Goal: Find specific page/section: Find specific page/section

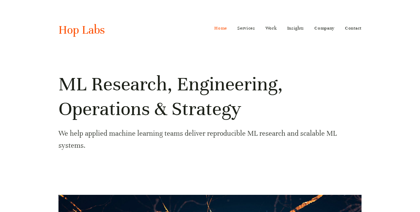
scroll to position [9, 0]
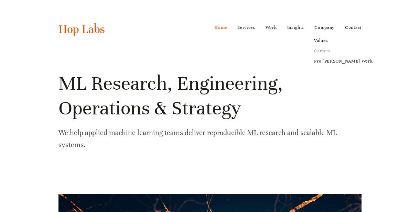
click at [322, 47] on link "Careers" at bounding box center [343, 51] width 68 height 10
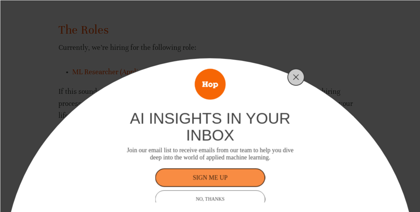
scroll to position [6, 0]
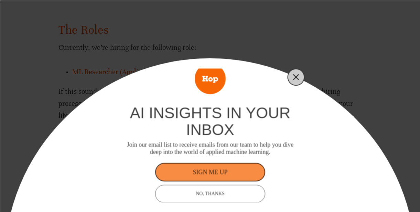
click at [299, 78] on icon "Close" at bounding box center [296, 77] width 6 height 6
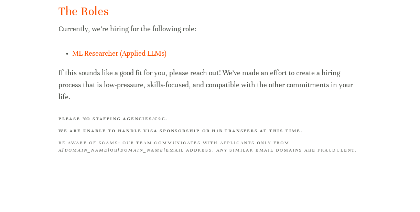
scroll to position [505, 0]
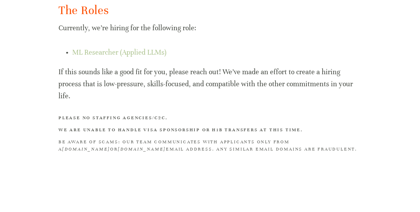
click at [137, 54] on link "ML Researcher (Applied LLMs)" at bounding box center [119, 52] width 94 height 9
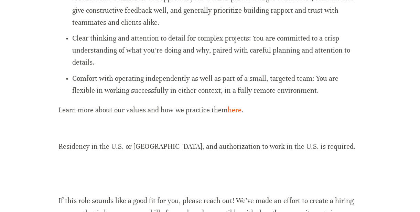
scroll to position [664, 0]
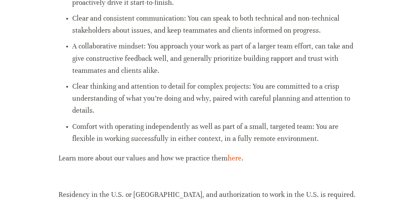
click at [216, 84] on ul "A strong sense of ownership and initiative: You take your task or issue serious…" at bounding box center [210, 65] width 303 height 160
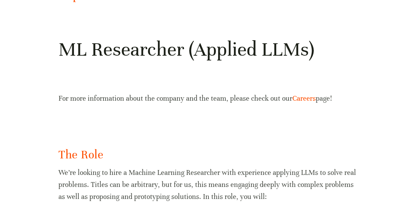
scroll to position [0, 0]
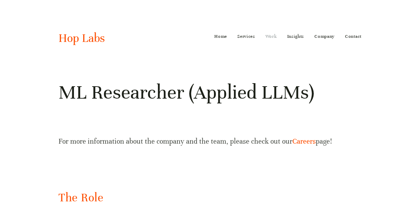
click at [272, 38] on link "Work" at bounding box center [271, 36] width 11 height 11
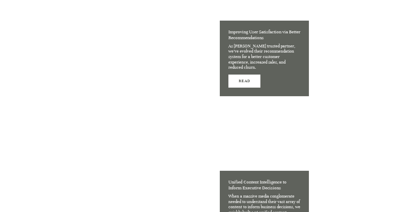
scroll to position [1391, 0]
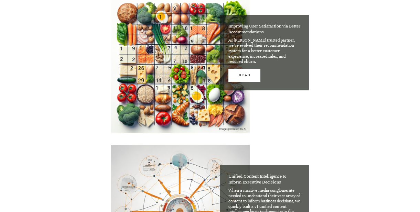
click at [183, 123] on div at bounding box center [180, 64] width 139 height 139
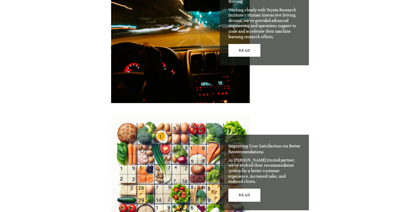
click at [183, 123] on div at bounding box center [180, 184] width 139 height 139
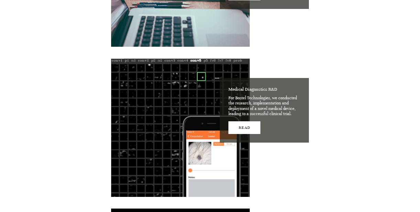
drag, startPoint x: 182, startPoint y: 38, endPoint x: 183, endPoint y: 106, distance: 68.1
click at [183, 106] on div at bounding box center [180, 128] width 139 height 139
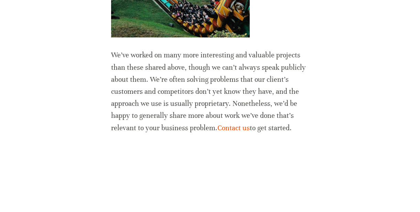
scroll to position [2243, 0]
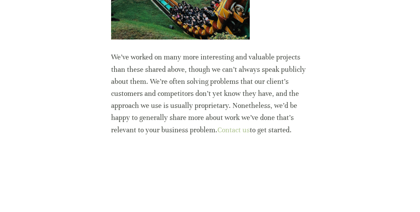
click at [226, 132] on link "Contact us" at bounding box center [234, 130] width 32 height 9
